Goal: Information Seeking & Learning: Learn about a topic

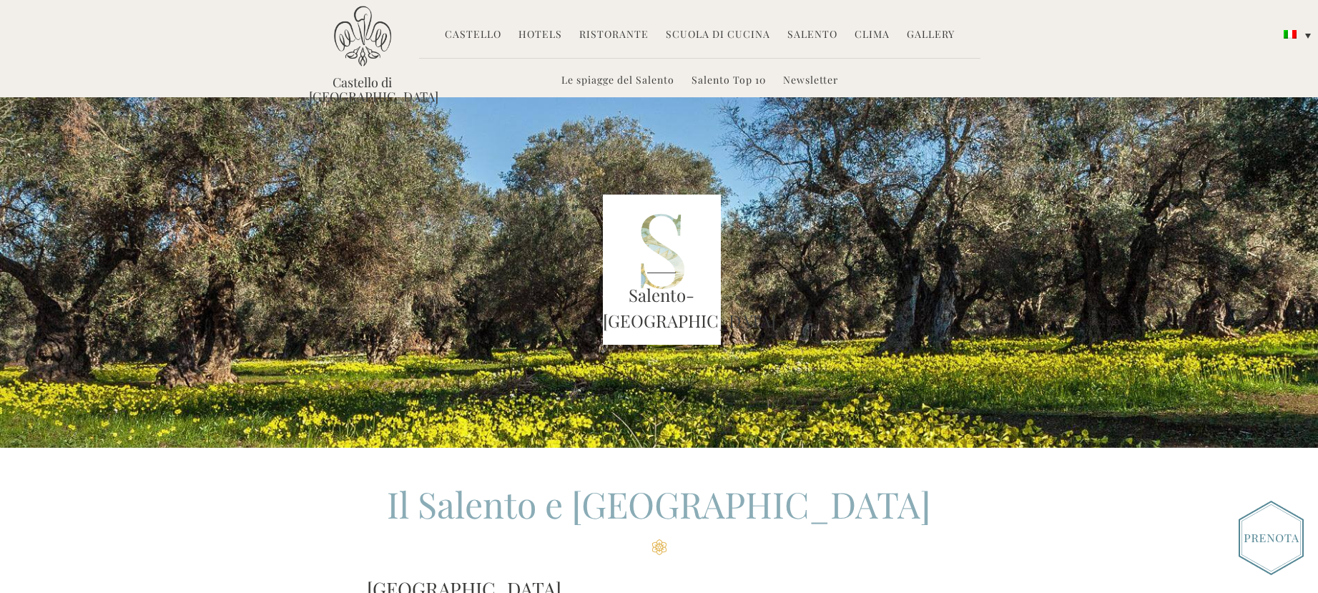
click at [603, 76] on link "Le spiagge del Salento" at bounding box center [617, 81] width 113 height 16
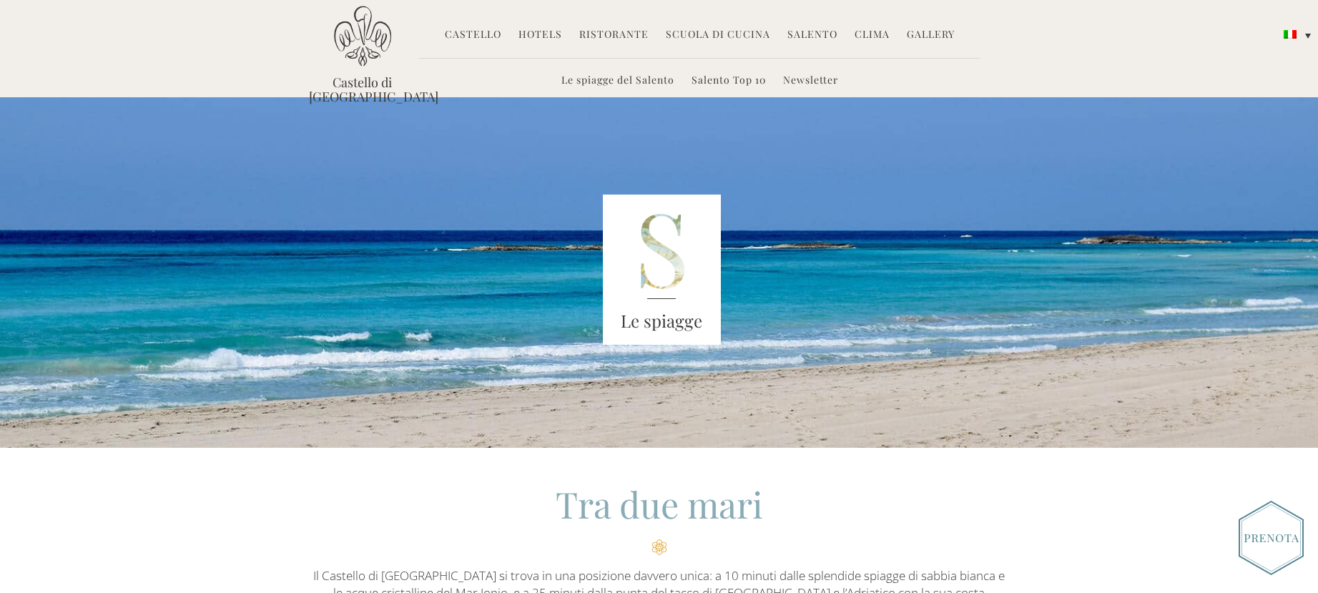
click at [485, 31] on link "Castello" at bounding box center [473, 35] width 56 height 16
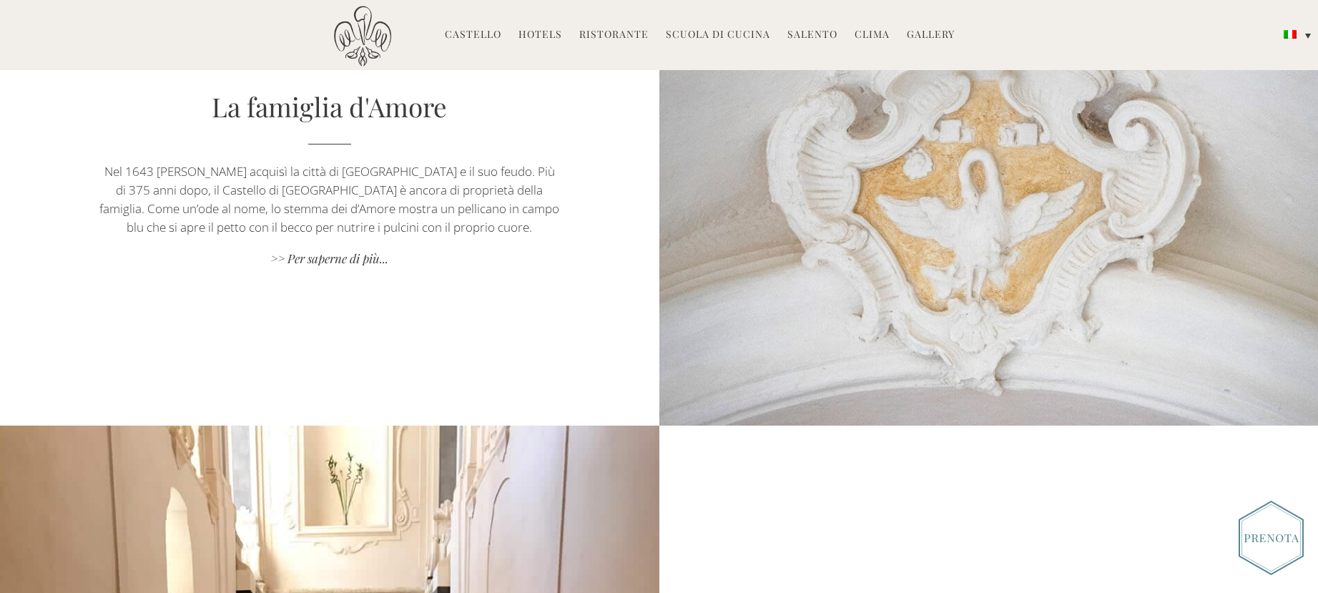
scroll to position [3218, 0]
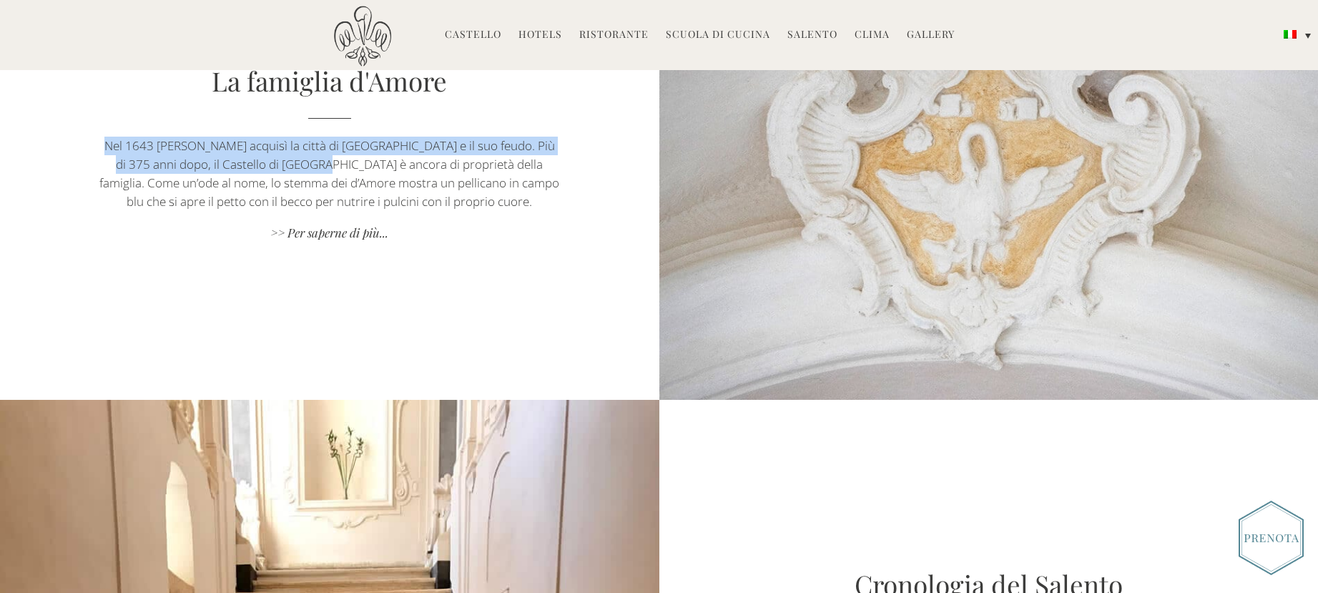
drag, startPoint x: 107, startPoint y: 143, endPoint x: 309, endPoint y: 169, distance: 203.3
click at [309, 169] on p "Nel 1643 [PERSON_NAME] acquisì la città di [GEOGRAPHIC_DATA] e il suo feudo. Pi…" at bounding box center [329, 174] width 461 height 74
click at [307, 231] on link ">> Per saperne di più..." at bounding box center [329, 234] width 461 height 19
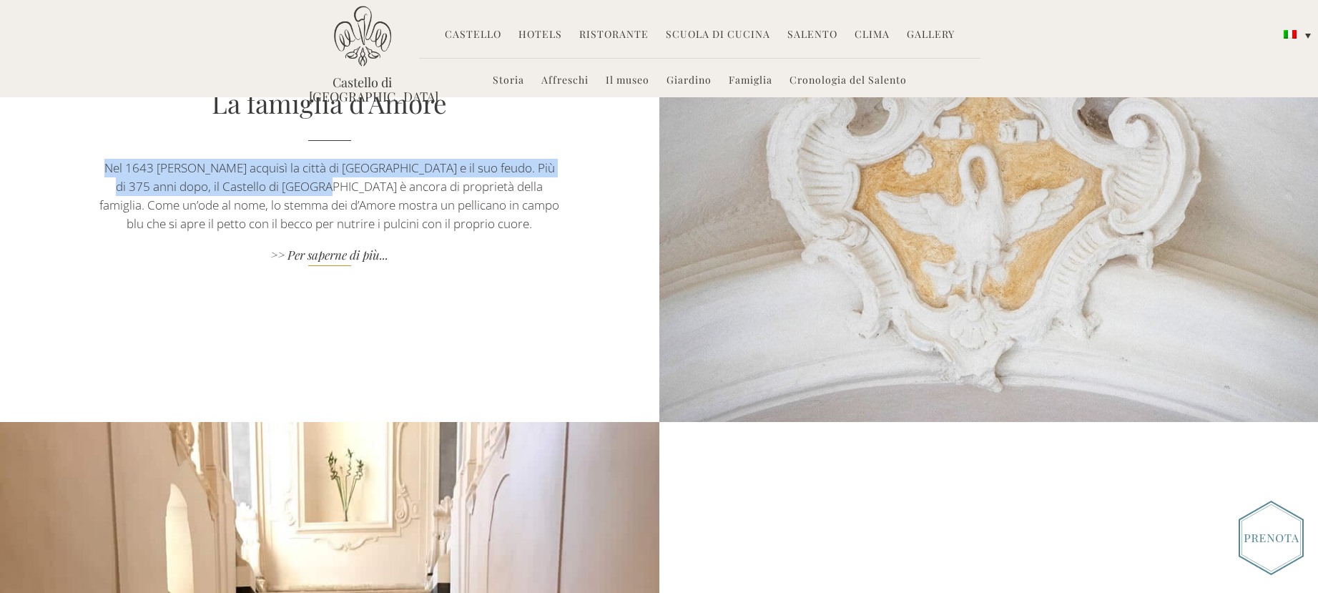
click at [355, 252] on link ">> Per saperne di più..." at bounding box center [329, 256] width 461 height 19
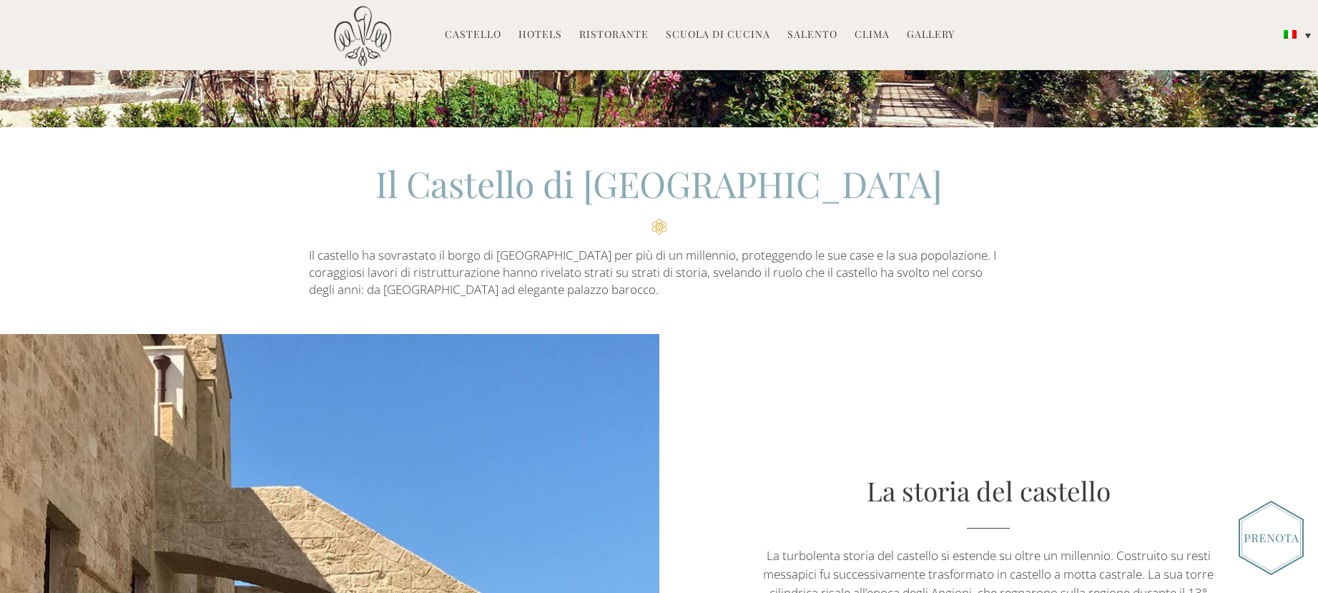
scroll to position [358, 0]
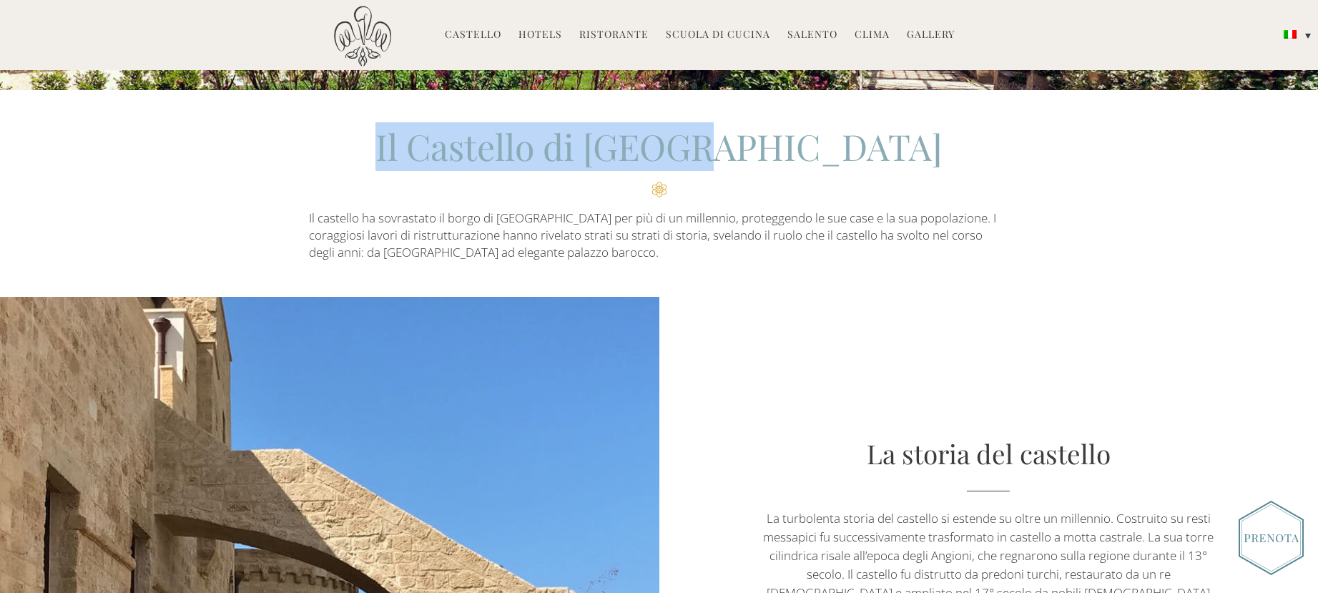
drag, startPoint x: 487, startPoint y: 145, endPoint x: 825, endPoint y: 164, distance: 338.8
click at [825, 164] on h2 "Il Castello di [GEOGRAPHIC_DATA]" at bounding box center [659, 159] width 701 height 75
copy h2 "Il Castello di [GEOGRAPHIC_DATA]"
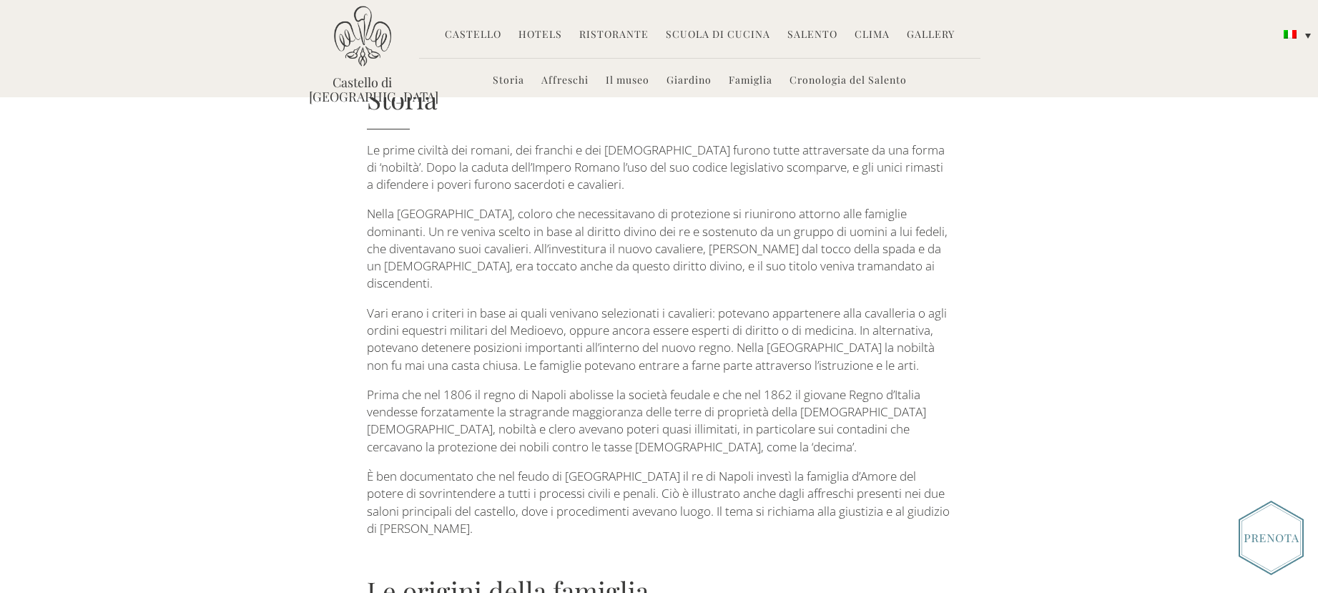
scroll to position [143, 0]
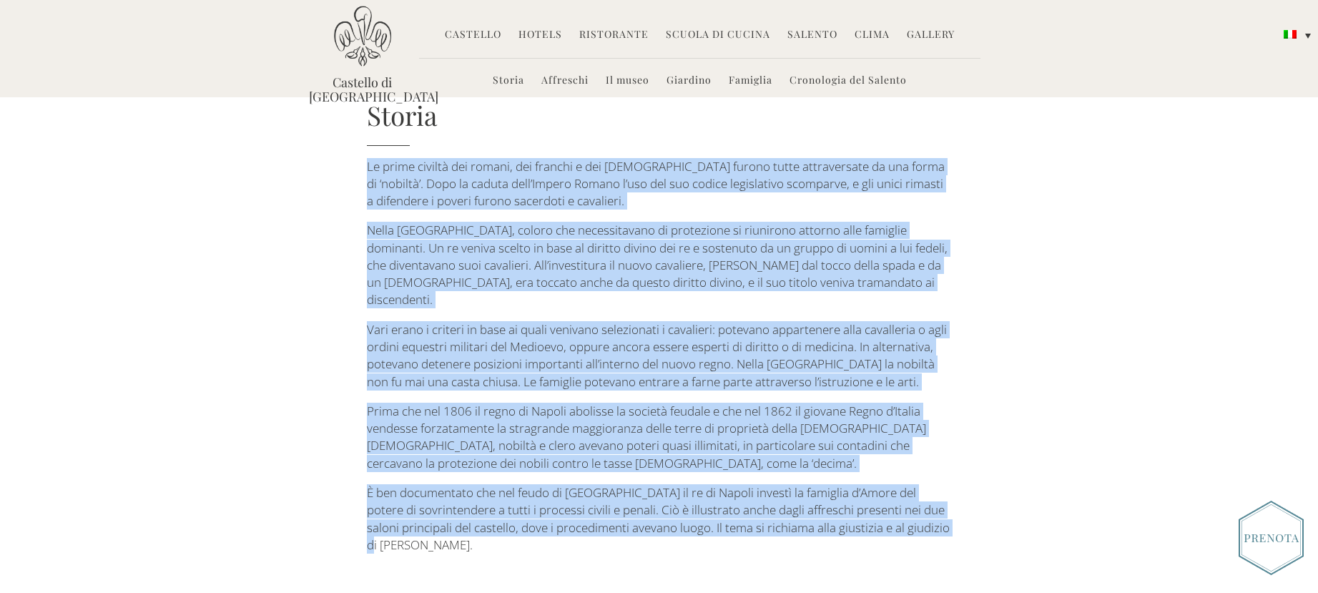
drag, startPoint x: 367, startPoint y: 166, endPoint x: 802, endPoint y: 523, distance: 563.5
copy div "Le prime civiltà dei romani, dei franchi e dei galli furono tutte attraversate …"
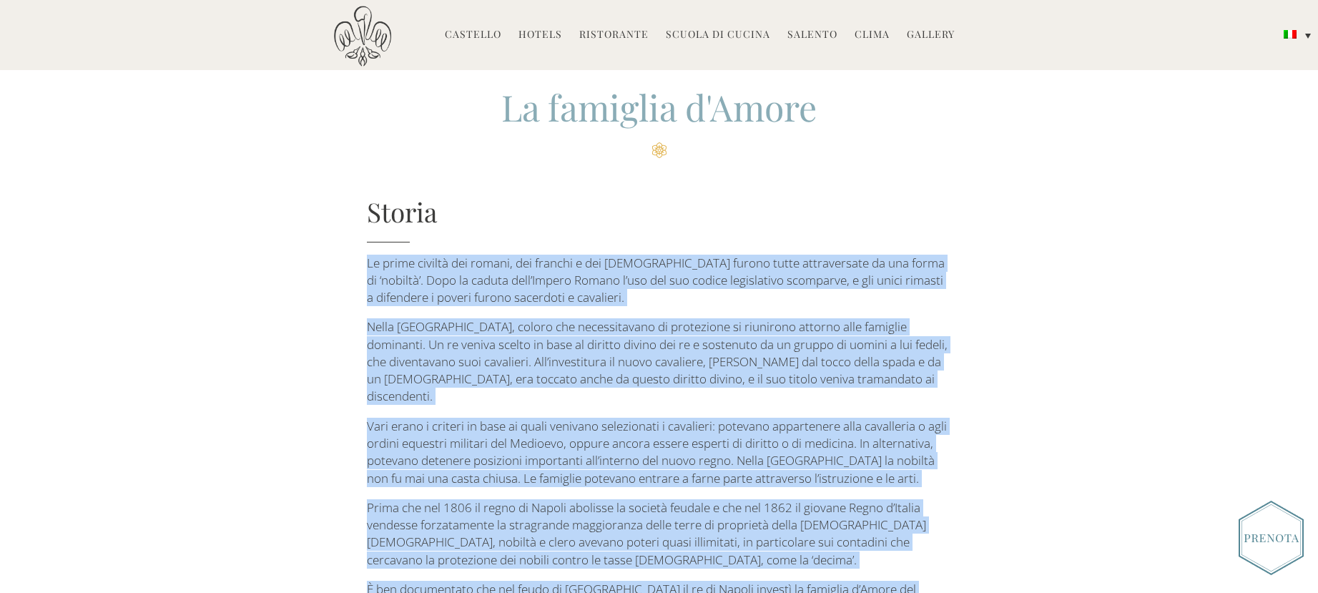
scroll to position [72, 0]
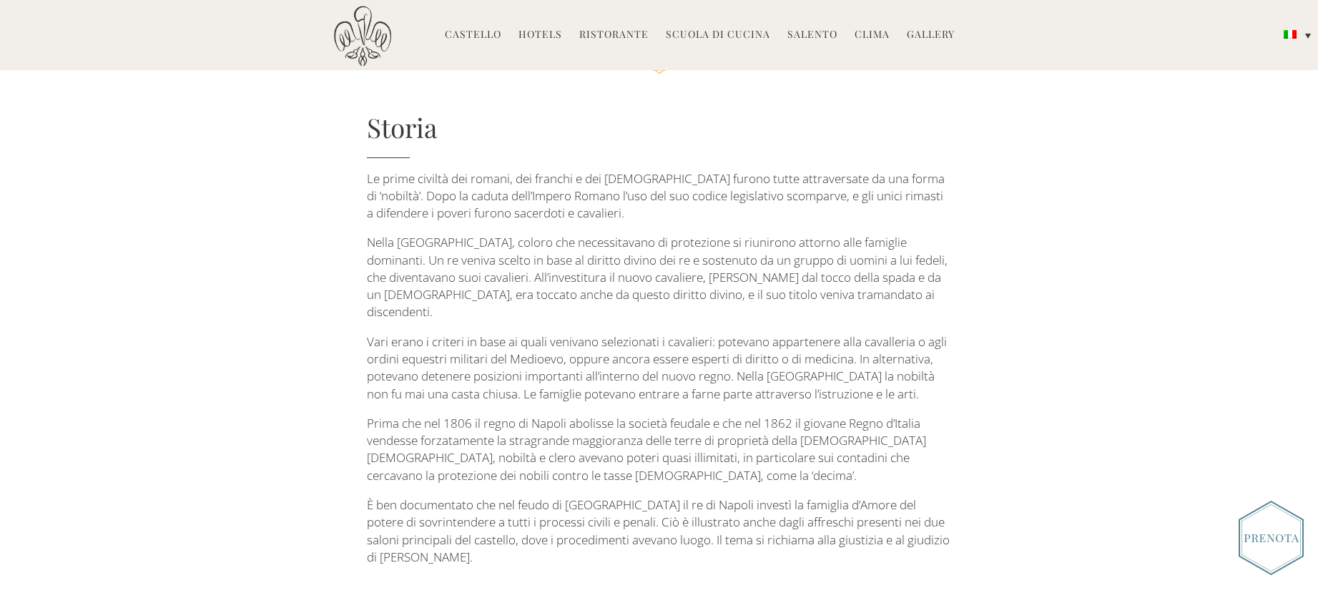
scroll to position [143, 0]
